Goal: Task Accomplishment & Management: Complete application form

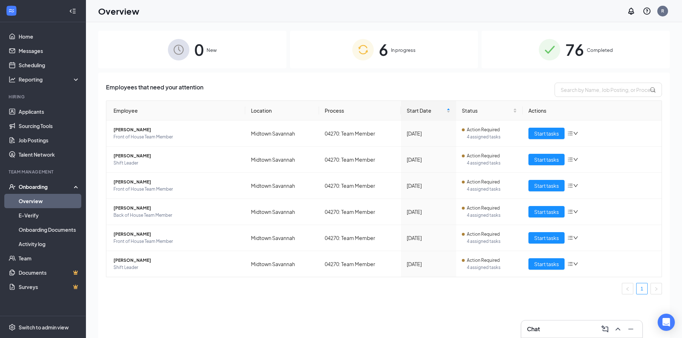
click at [322, 49] on div "6 In progress" at bounding box center [384, 50] width 188 height 38
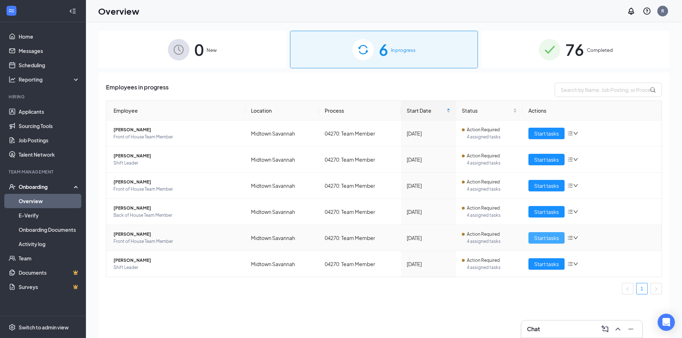
click at [540, 238] on span "Start tasks" at bounding box center [546, 238] width 25 height 8
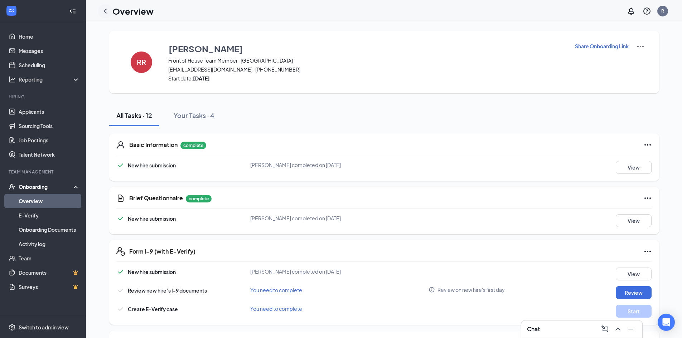
click at [105, 4] on div at bounding box center [105, 11] width 14 height 14
click at [105, 8] on icon "ChevronLeft" at bounding box center [105, 11] width 9 height 9
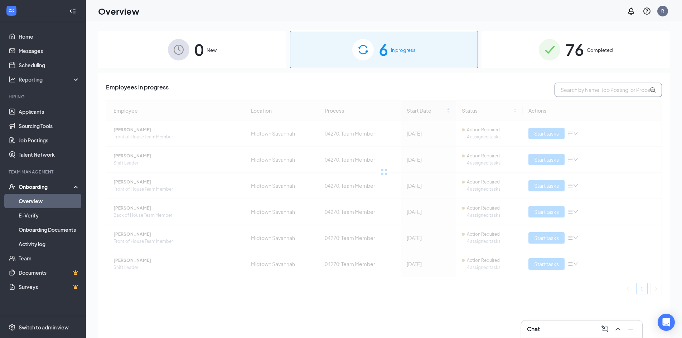
click at [604, 90] on input "text" at bounding box center [607, 90] width 107 height 14
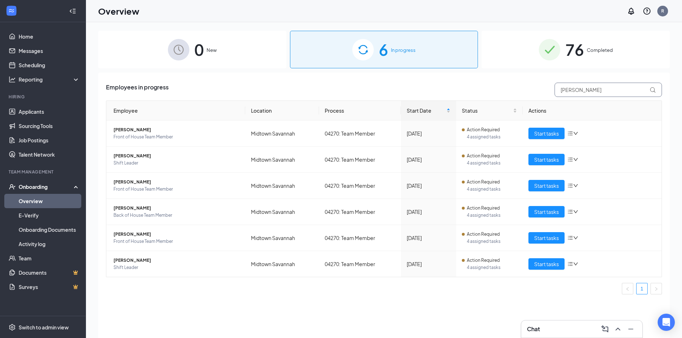
type input "[PERSON_NAME]"
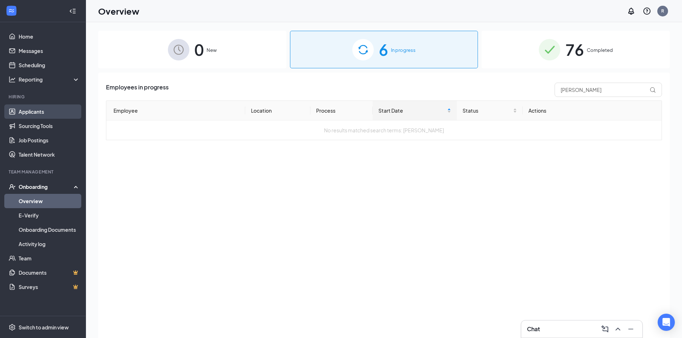
click at [41, 108] on link "Applicants" at bounding box center [49, 112] width 61 height 14
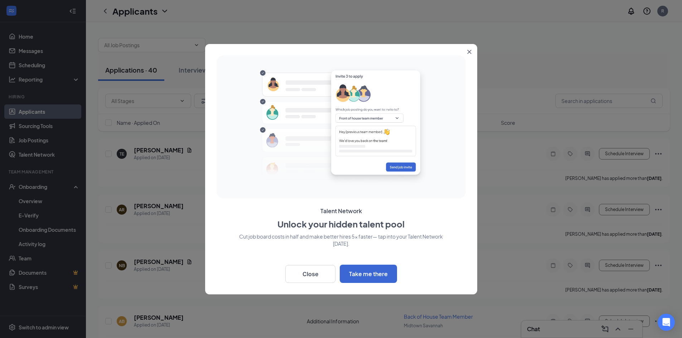
click at [473, 51] on button "Close" at bounding box center [470, 50] width 13 height 13
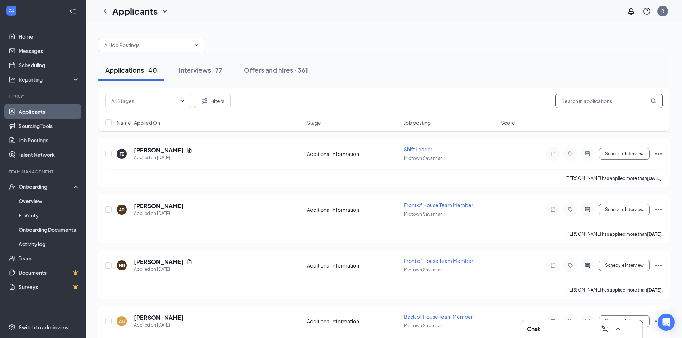
click at [576, 98] on input "text" at bounding box center [608, 101] width 107 height 14
type input "[PERSON_NAME]"
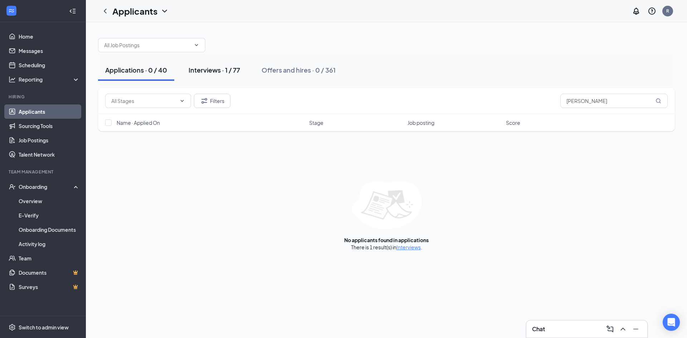
click at [210, 69] on div "Interviews · 1 / 77" at bounding box center [215, 69] width 52 height 9
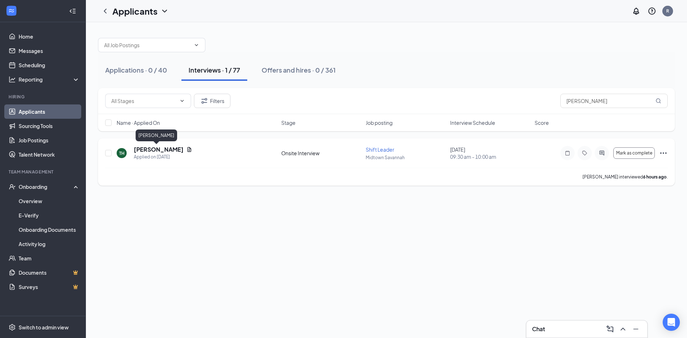
click at [155, 148] on h5 "[PERSON_NAME]" at bounding box center [159, 150] width 50 height 8
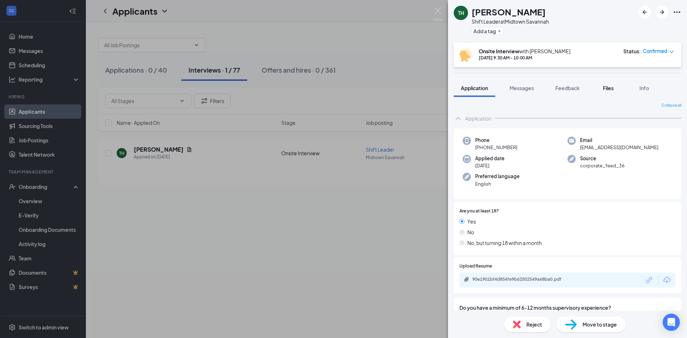
click at [609, 85] on span "Files" at bounding box center [608, 88] width 11 height 6
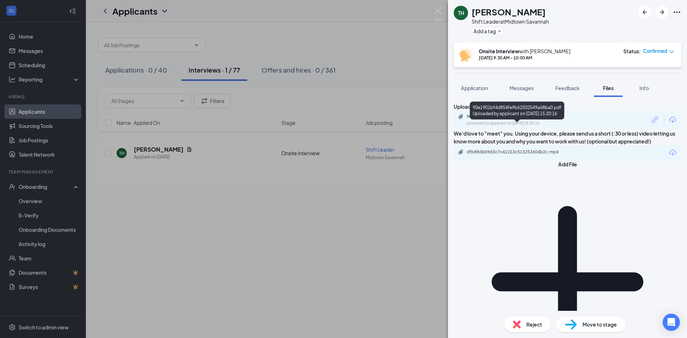
click at [521, 126] on div "90e1901bf4d854fe9b62502549a68ba0.pdf Uploaded by applicant on [DATE] 15:20:16" at bounding box center [516, 120] width 116 height 13
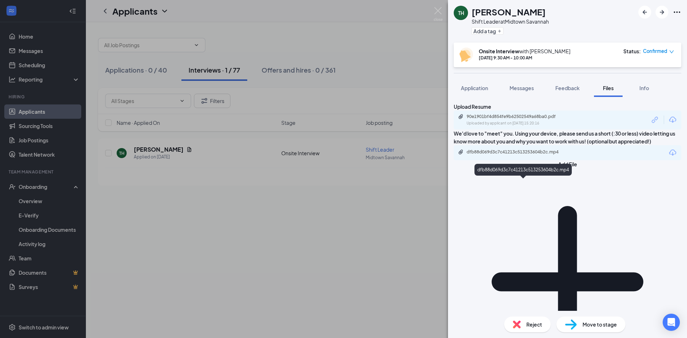
click at [550, 156] on div "dfb88d069d3c7c41213c513253604b2c.mp4" at bounding box center [516, 152] width 116 height 7
click at [462, 89] on span "Application" at bounding box center [474, 88] width 27 height 6
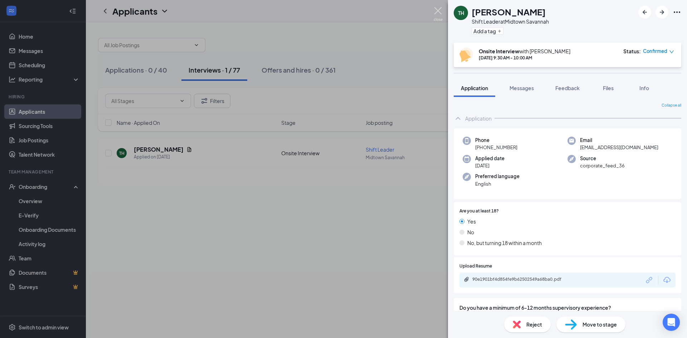
click at [437, 12] on img at bounding box center [438, 14] width 9 height 14
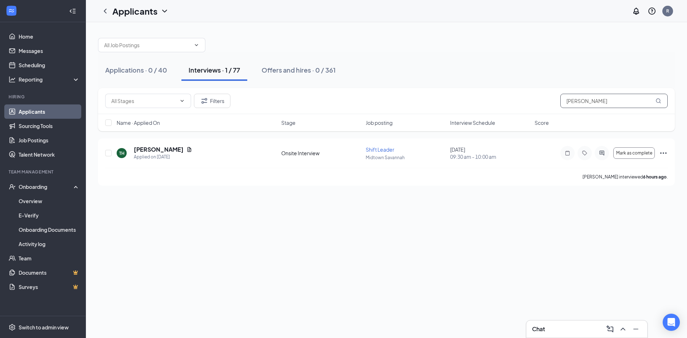
click at [596, 104] on input "[PERSON_NAME]" at bounding box center [613, 101] width 107 height 14
type input "aisha"
click at [662, 150] on icon "Ellipses" at bounding box center [663, 153] width 9 height 9
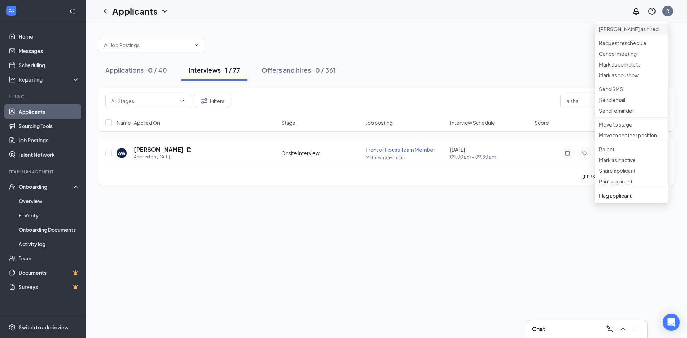
click at [626, 33] on p "[PERSON_NAME] as hired" at bounding box center [631, 28] width 64 height 7
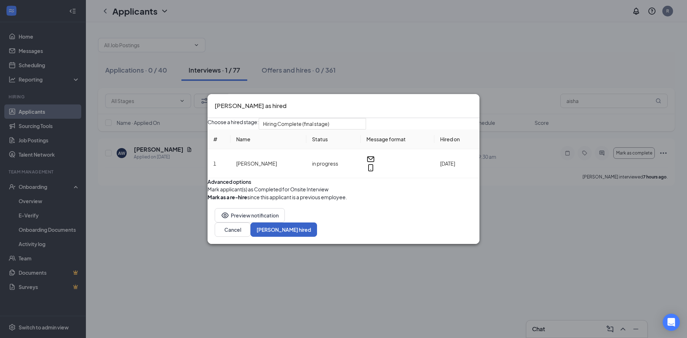
click at [317, 237] on button "[PERSON_NAME] hired" at bounding box center [284, 230] width 67 height 14
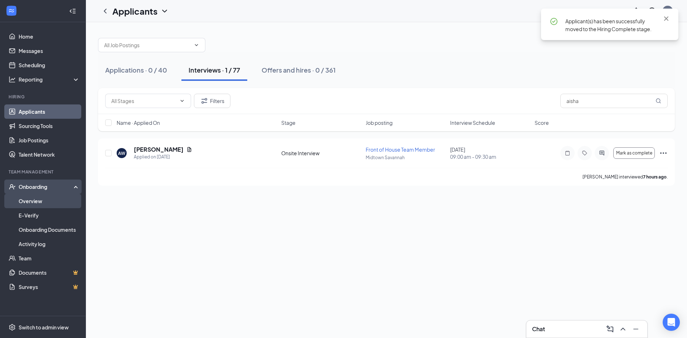
click at [43, 205] on link "Overview" at bounding box center [49, 201] width 61 height 14
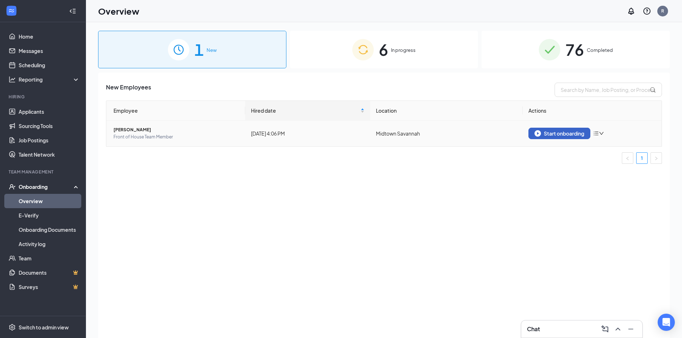
click at [548, 132] on div "Start onboarding" at bounding box center [559, 133] width 50 height 6
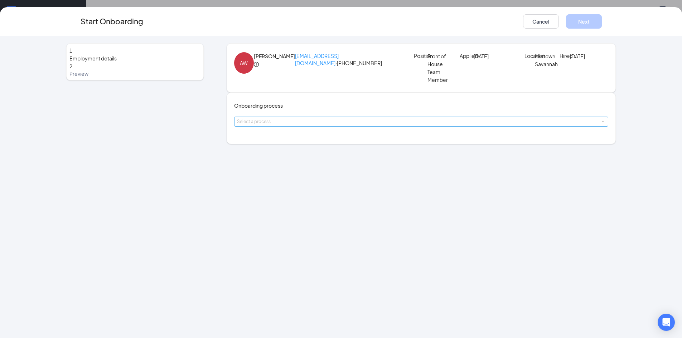
click at [330, 125] on div "Select a process" at bounding box center [419, 121] width 365 height 7
click at [288, 188] on span "04270: Team Member" at bounding box center [268, 186] width 50 height 6
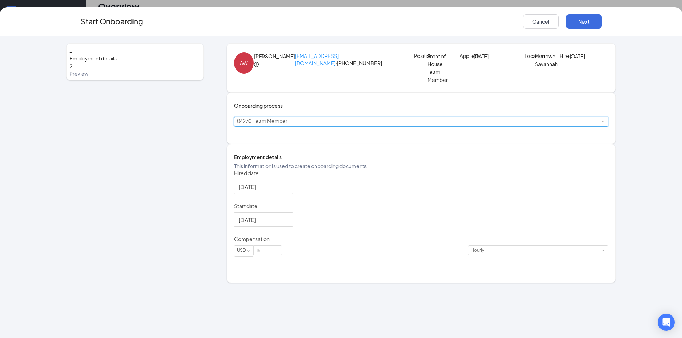
scroll to position [32, 0]
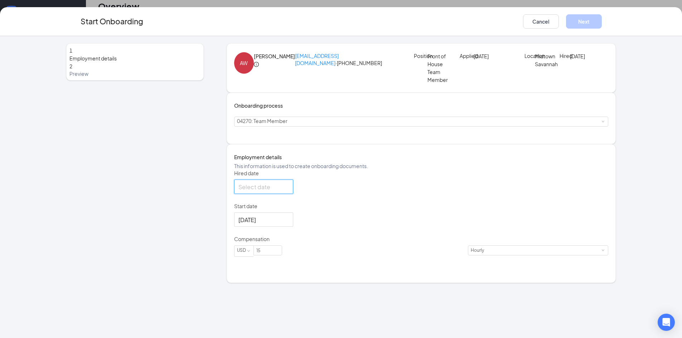
click at [285, 191] on input "Hired date" at bounding box center [262, 187] width 49 height 9
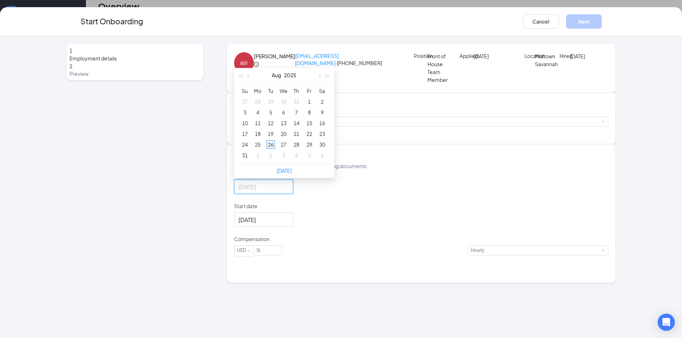
type input "[DATE]"
click at [275, 149] on div "26" at bounding box center [270, 144] width 9 height 9
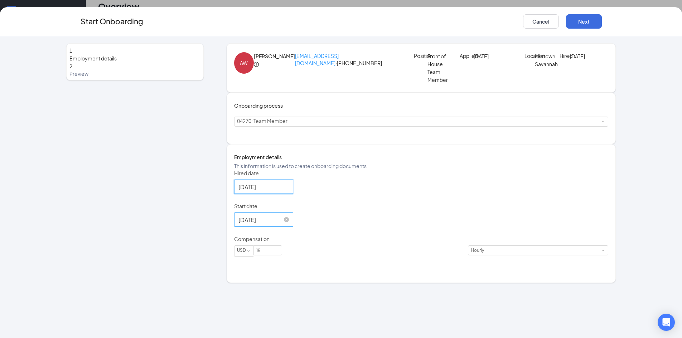
click at [269, 224] on input "[DATE]" at bounding box center [262, 219] width 49 height 9
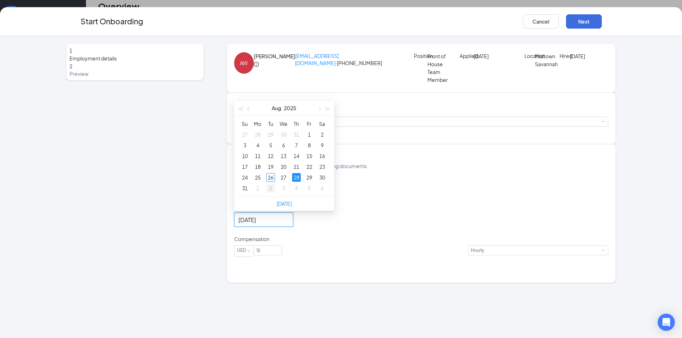
type input "[DATE]"
click at [275, 193] on div "2" at bounding box center [270, 188] width 9 height 9
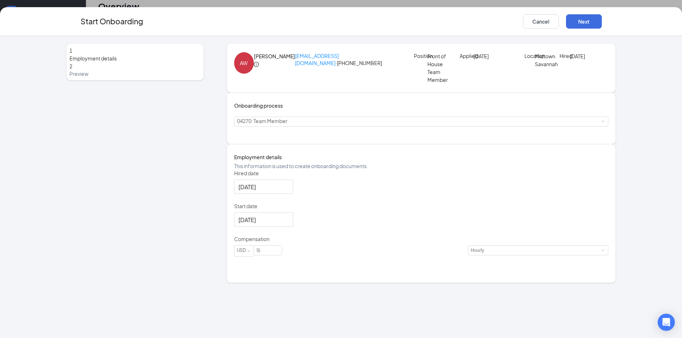
click at [635, 89] on div "1 Employment details 2 Preview AW [PERSON_NAME] [EMAIL_ADDRESS][DOMAIN_NAME] · …" at bounding box center [341, 187] width 682 height 302
click at [590, 19] on button "Next" at bounding box center [584, 21] width 36 height 14
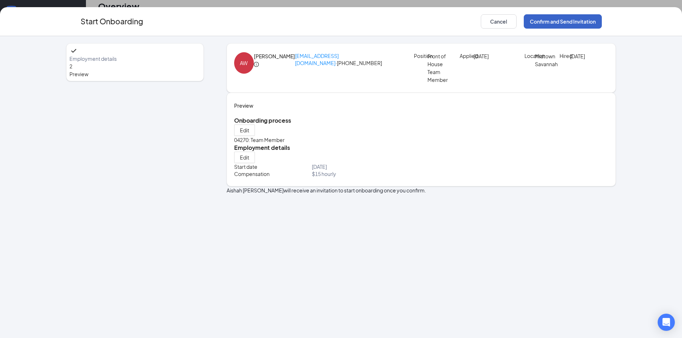
click at [594, 19] on button "Confirm and Send Invitation" at bounding box center [563, 21] width 78 height 14
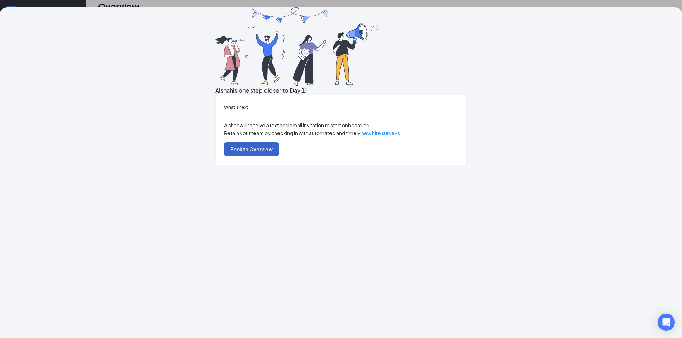
click at [279, 156] on button "Back to Overview" at bounding box center [251, 149] width 55 height 14
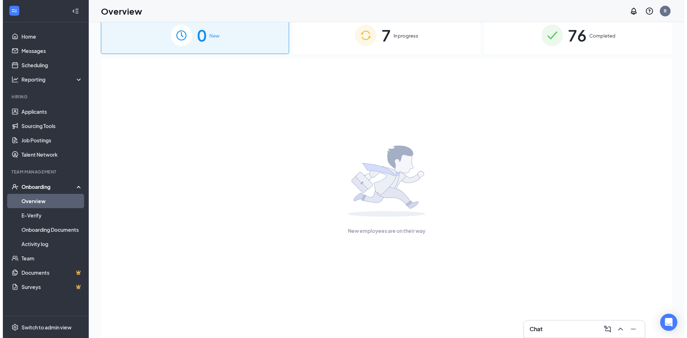
scroll to position [0, 0]
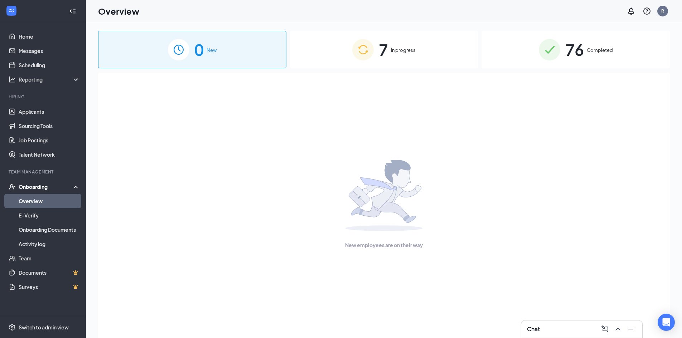
click at [392, 39] on div "7 In progress" at bounding box center [384, 50] width 188 height 38
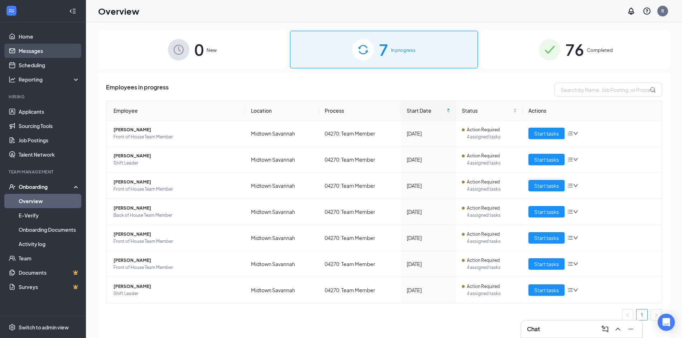
click at [26, 50] on link "Messages" at bounding box center [49, 51] width 61 height 14
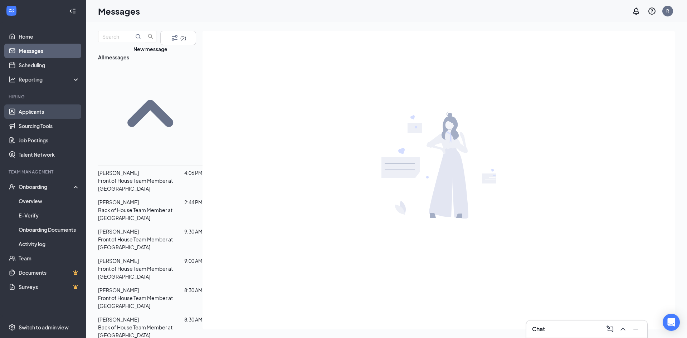
click at [50, 110] on link "Applicants" at bounding box center [49, 112] width 61 height 14
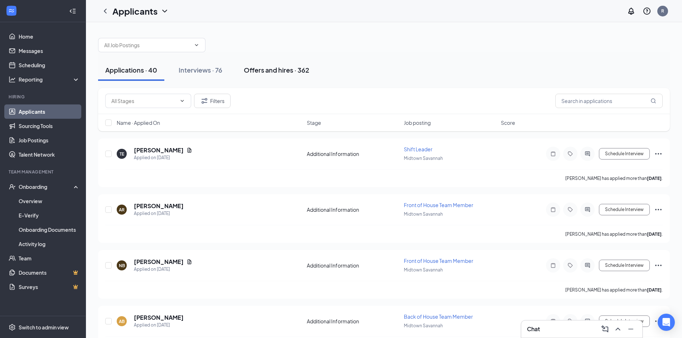
drag, startPoint x: 279, startPoint y: 71, endPoint x: 258, endPoint y: 74, distance: 21.0
click at [280, 71] on div "Offers and hires · 362" at bounding box center [276, 69] width 65 height 9
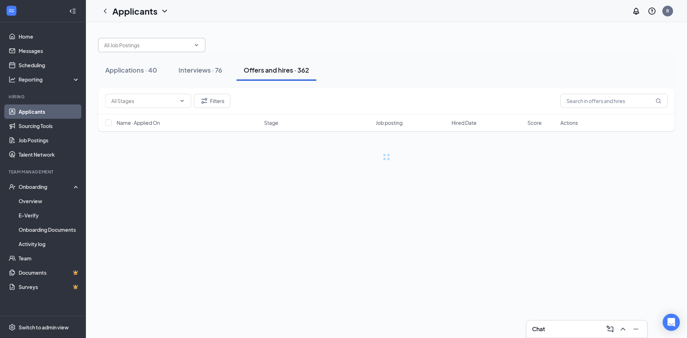
click at [166, 43] on input "text" at bounding box center [147, 45] width 87 height 8
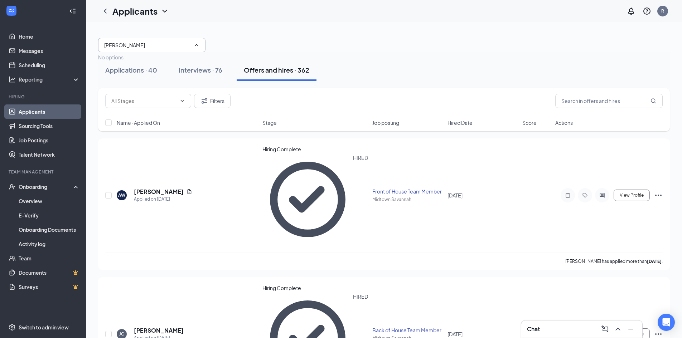
click at [166, 43] on input "[PERSON_NAME]" at bounding box center [147, 45] width 87 height 8
type input "[PERSON_NAME]"
click at [481, 68] on div "Applications · 40 Interviews · 76 Offers and hires · 362" at bounding box center [384, 69] width 572 height 21
click at [171, 44] on input "[PERSON_NAME]" at bounding box center [147, 45] width 87 height 8
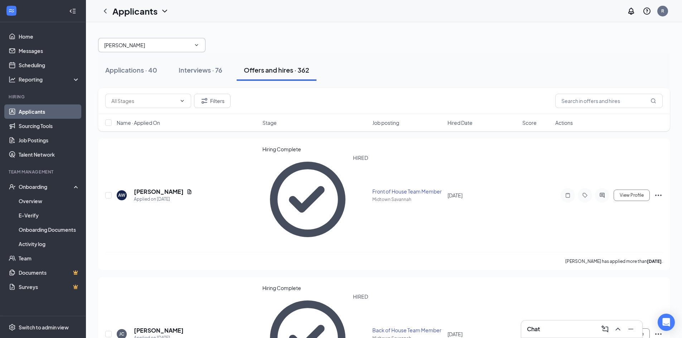
click at [171, 44] on input "[PERSON_NAME]" at bounding box center [147, 45] width 87 height 8
click at [535, 49] on div at bounding box center [384, 41] width 572 height 21
click at [580, 98] on input "text" at bounding box center [608, 101] width 107 height 14
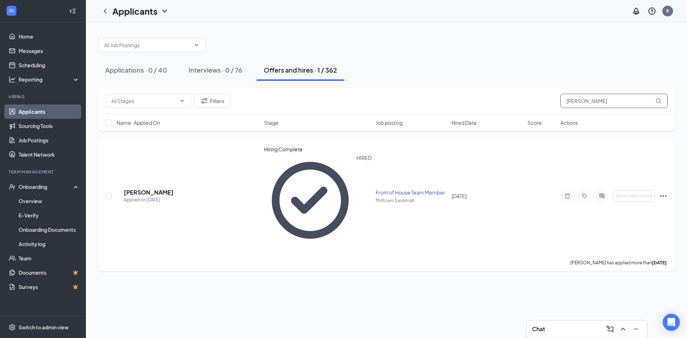
type input "[PERSON_NAME]"
click at [664, 192] on icon "Ellipses" at bounding box center [663, 196] width 9 height 9
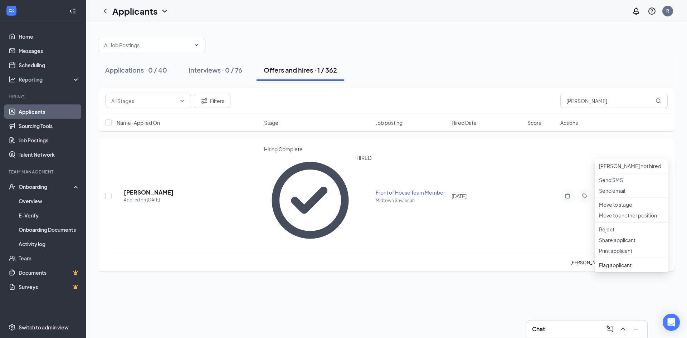
click at [664, 192] on icon "Ellipses" at bounding box center [663, 196] width 9 height 9
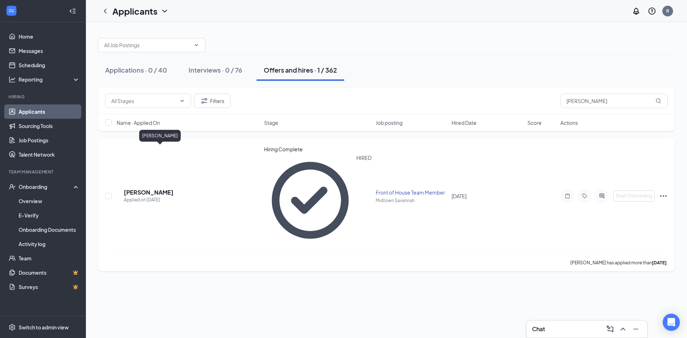
click at [174, 189] on h5 "[PERSON_NAME]" at bounding box center [149, 193] width 50 height 8
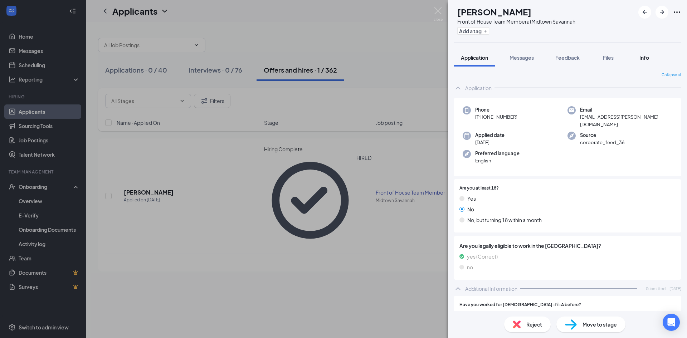
click at [632, 54] on button "Info" at bounding box center [644, 58] width 29 height 18
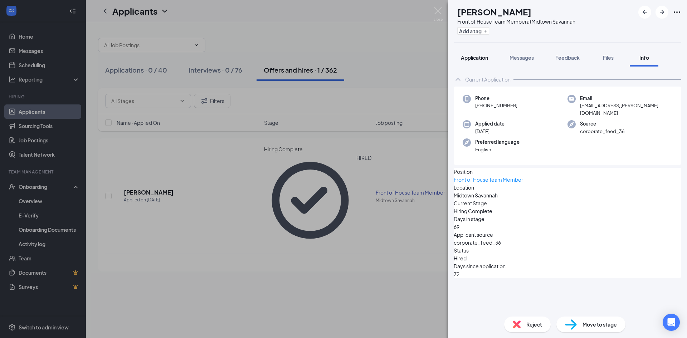
click at [478, 56] on span "Application" at bounding box center [474, 57] width 27 height 6
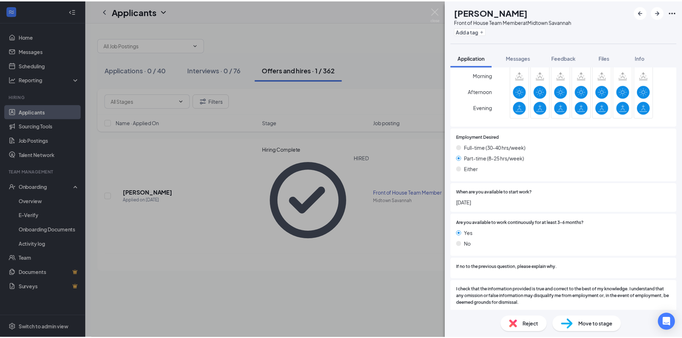
scroll to position [555, 0]
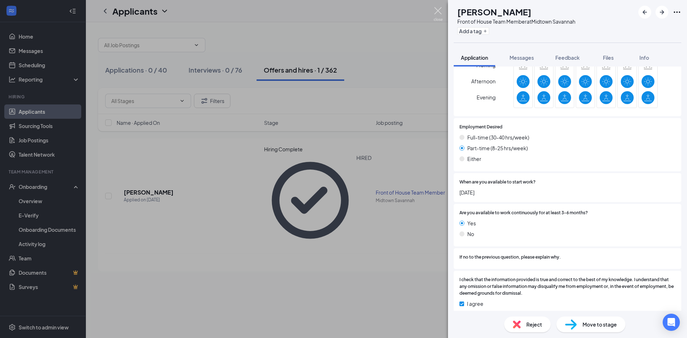
click at [438, 14] on img at bounding box center [438, 14] width 9 height 14
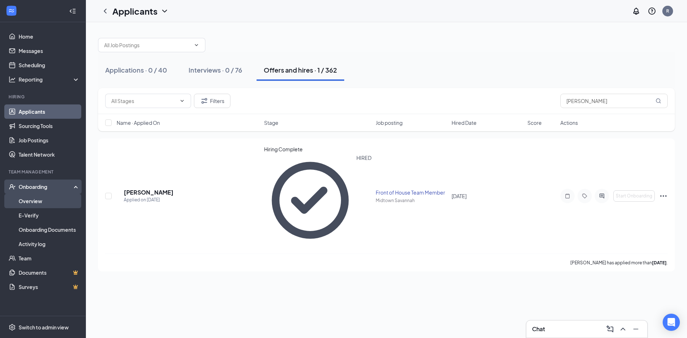
click at [42, 200] on link "Overview" at bounding box center [49, 201] width 61 height 14
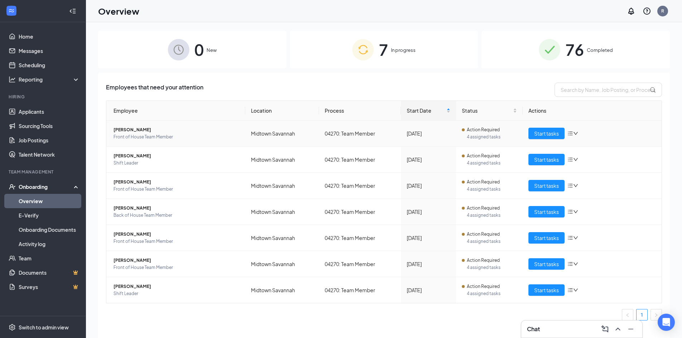
click at [170, 132] on span "[PERSON_NAME]" at bounding box center [176, 129] width 126 height 7
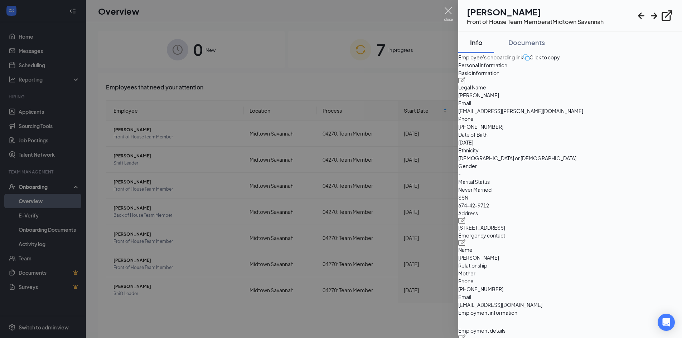
click at [448, 13] on img at bounding box center [448, 14] width 9 height 14
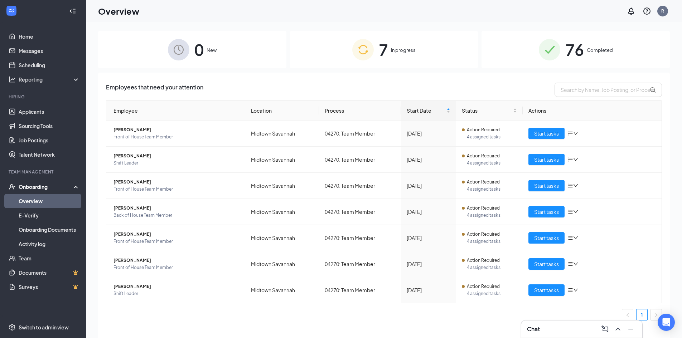
click at [165, 13] on div "Overview R" at bounding box center [384, 11] width 596 height 22
click at [97, 7] on div "Overview R" at bounding box center [384, 11] width 596 height 22
click at [43, 53] on link "Messages" at bounding box center [49, 51] width 61 height 14
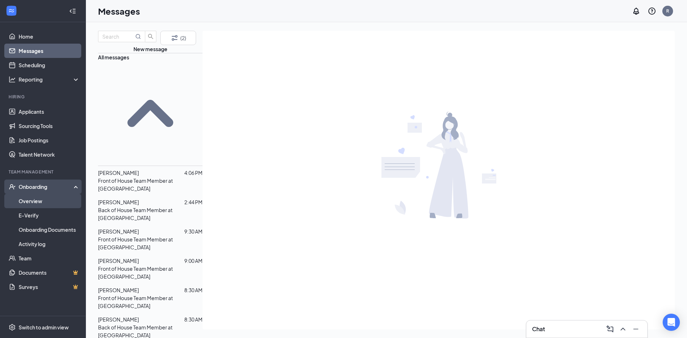
click at [39, 202] on link "Overview" at bounding box center [49, 201] width 61 height 14
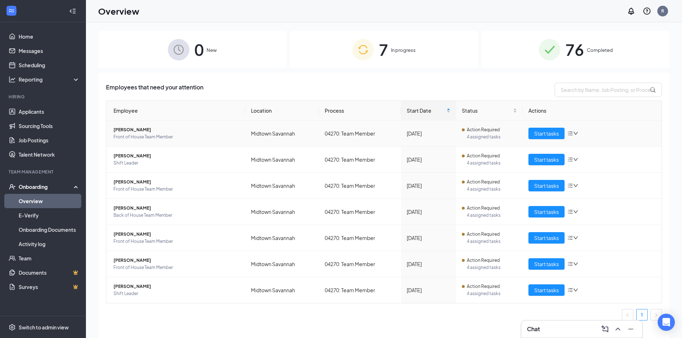
click at [149, 127] on span "[PERSON_NAME]" at bounding box center [176, 129] width 126 height 7
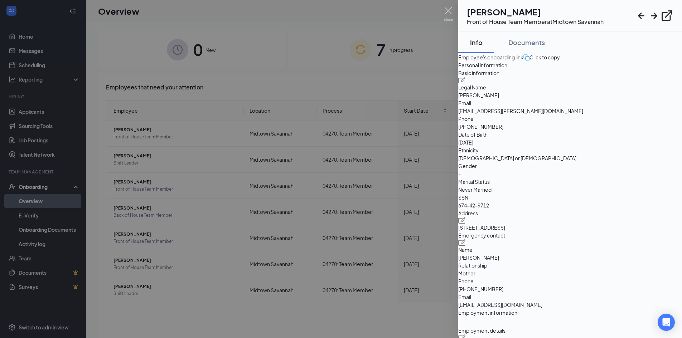
click at [389, 87] on div at bounding box center [341, 169] width 682 height 338
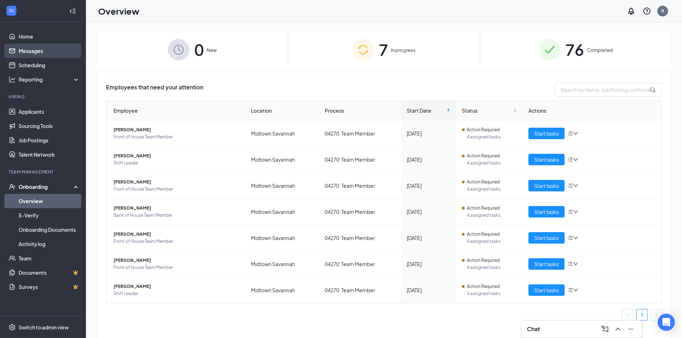
click at [56, 57] on link "Messages" at bounding box center [49, 51] width 61 height 14
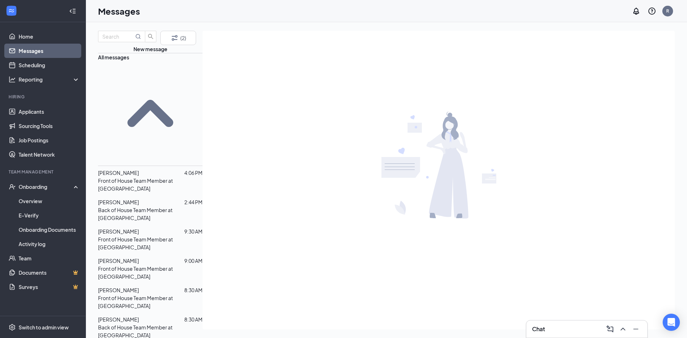
click at [42, 101] on div "Hiring" at bounding box center [44, 97] width 70 height 7
click at [44, 123] on link "Sourcing Tools" at bounding box center [49, 126] width 61 height 14
click at [45, 112] on link "Applicants" at bounding box center [49, 112] width 61 height 14
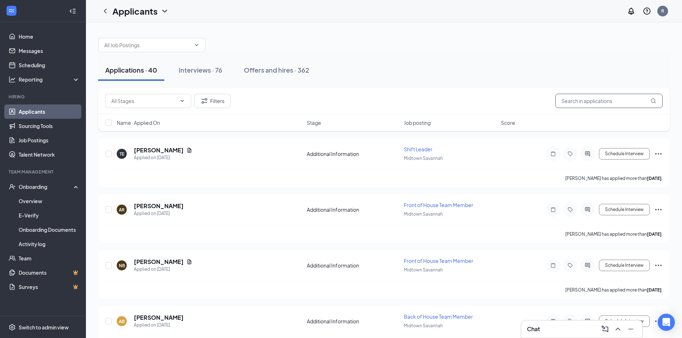
click at [599, 98] on input "text" at bounding box center [608, 101] width 107 height 14
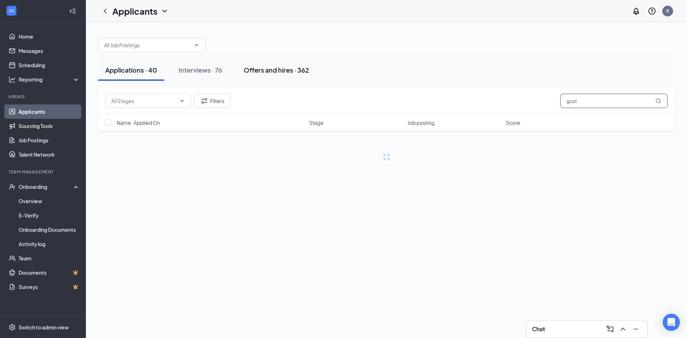
type input "gust"
click at [278, 71] on div "Offers and hires · 362" at bounding box center [276, 69] width 65 height 9
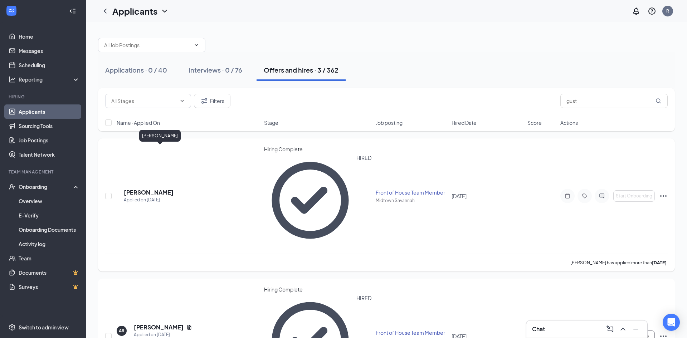
click at [174, 189] on h5 "[PERSON_NAME]" at bounding box center [149, 193] width 50 height 8
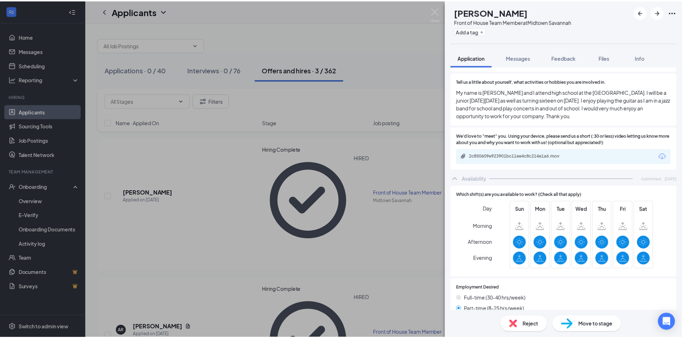
scroll to position [429, 0]
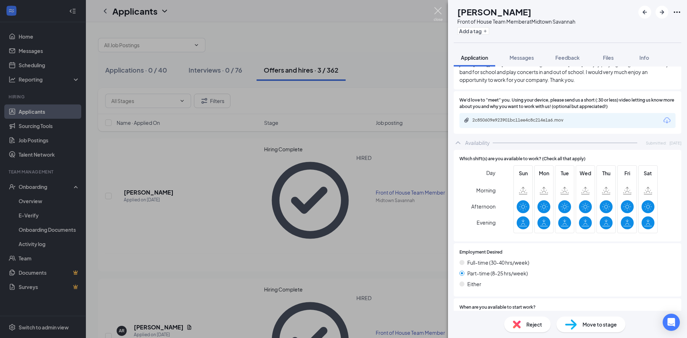
click at [437, 14] on img at bounding box center [438, 14] width 9 height 14
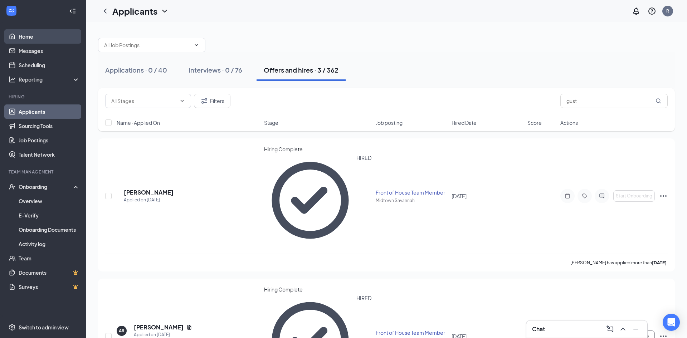
click at [50, 33] on link "Home" at bounding box center [49, 36] width 61 height 14
